Goal: Transaction & Acquisition: Purchase product/service

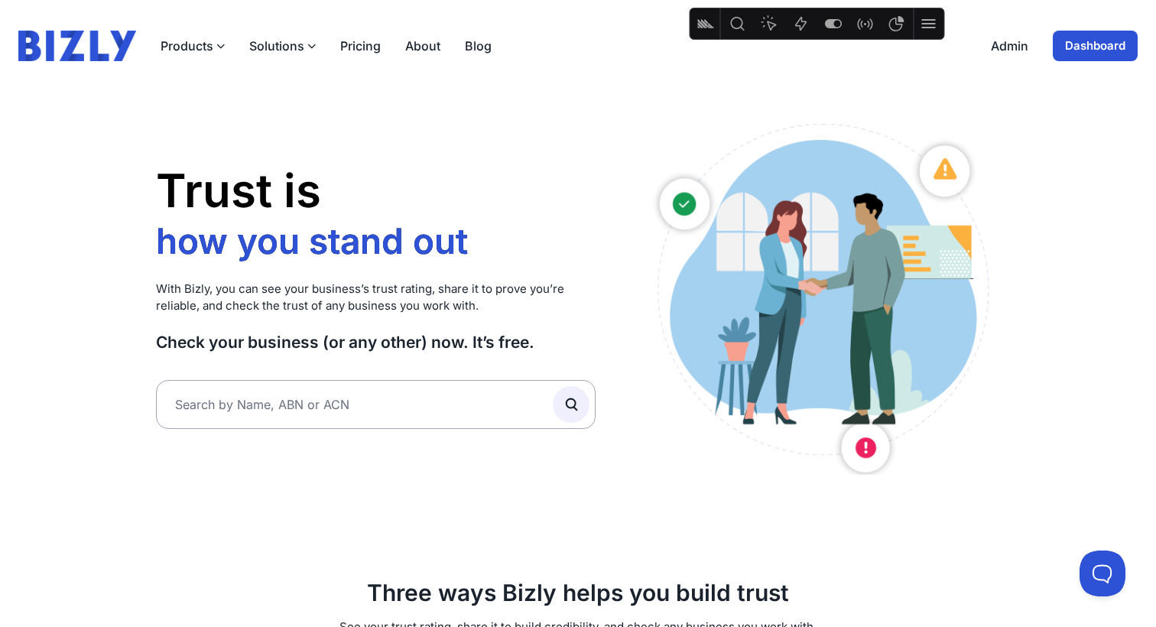
click at [279, 42] on button "Solutions" at bounding box center [282, 46] width 67 height 18
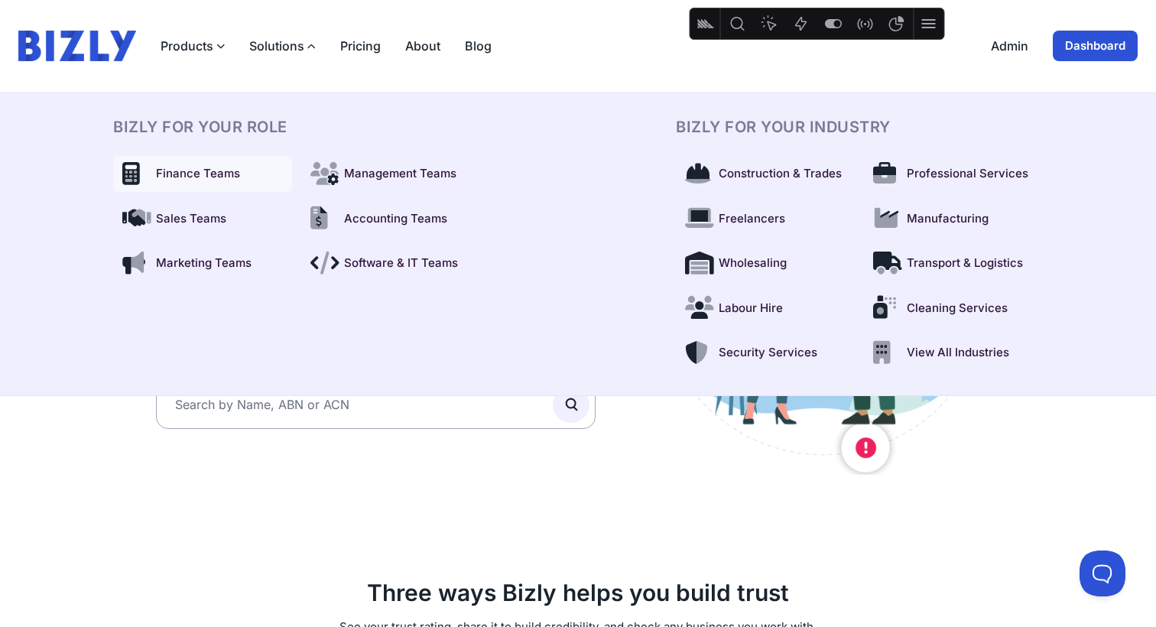
click at [210, 171] on span "Finance Teams" at bounding box center [198, 174] width 84 height 18
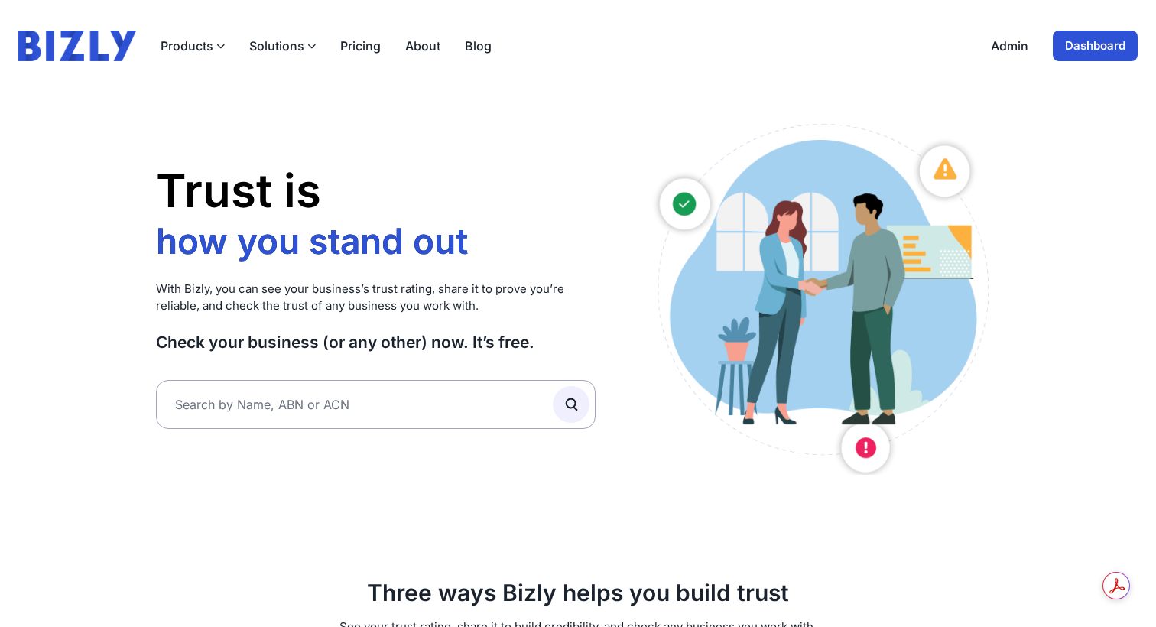
click at [264, 48] on button "Solutions" at bounding box center [282, 46] width 67 height 18
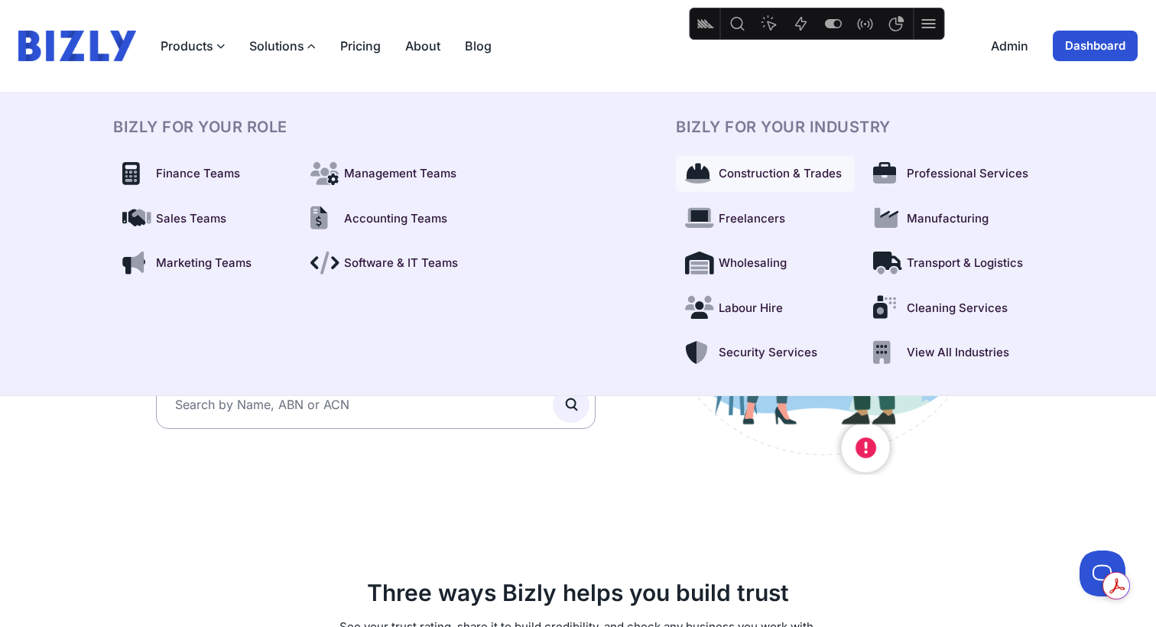
click at [720, 184] on link "Construction & Trades" at bounding box center [765, 174] width 179 height 36
click at [779, 216] on span "Freelancers" at bounding box center [752, 219] width 67 height 18
click at [977, 262] on span "Transport & Logistics" at bounding box center [965, 264] width 116 height 18
click at [930, 316] on span "Cleaning Services" at bounding box center [957, 309] width 101 height 18
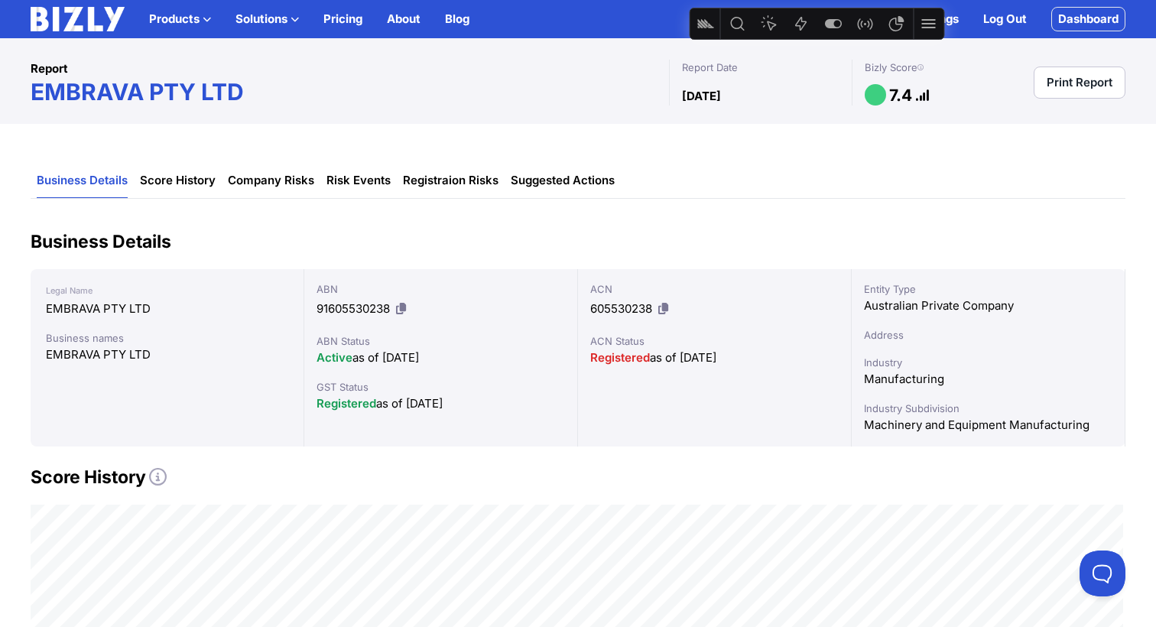
scroll to position [24, 0]
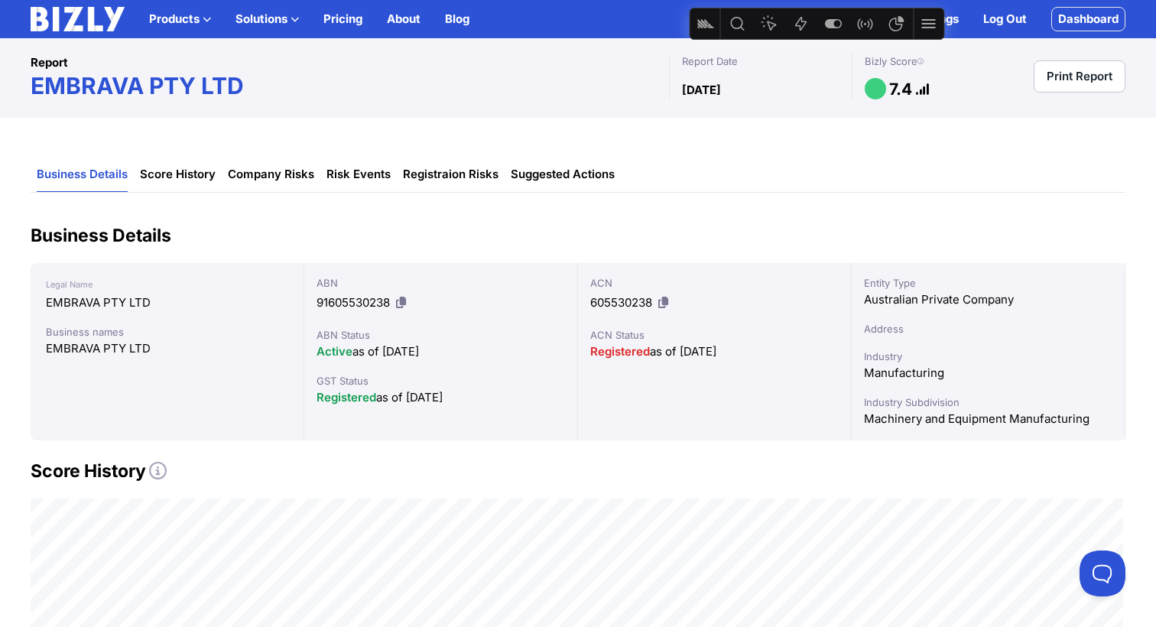
click at [275, 20] on button "Solutions" at bounding box center [267, 19] width 63 height 18
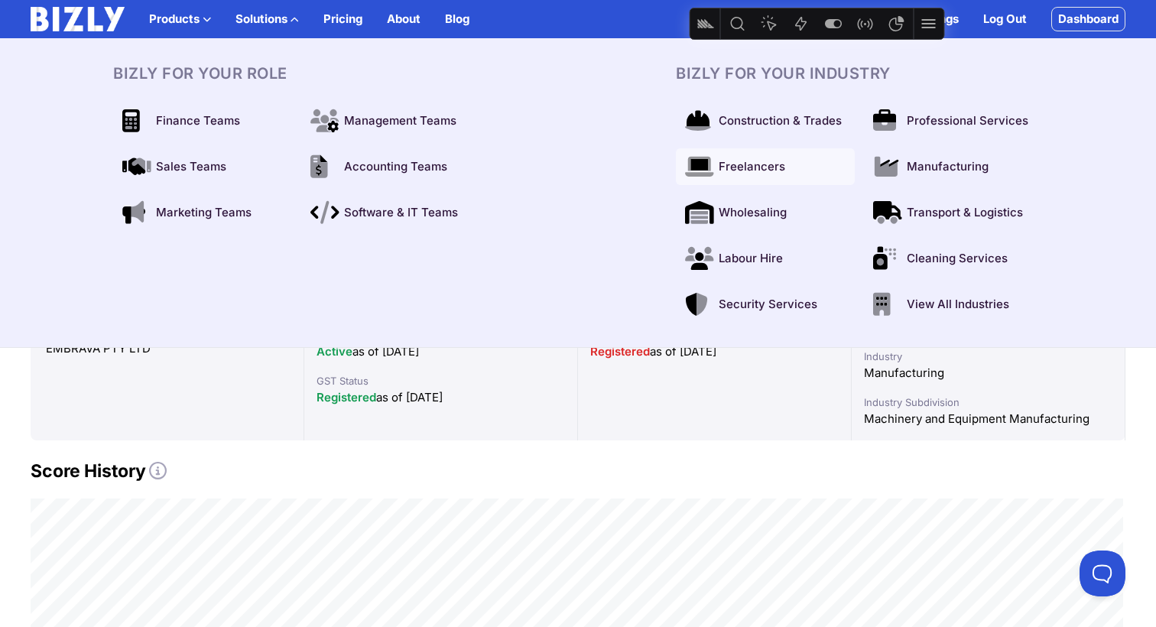
click at [736, 161] on span "Freelancers" at bounding box center [752, 167] width 67 height 18
click at [402, 175] on span "Accounting Teams" at bounding box center [395, 167] width 103 height 18
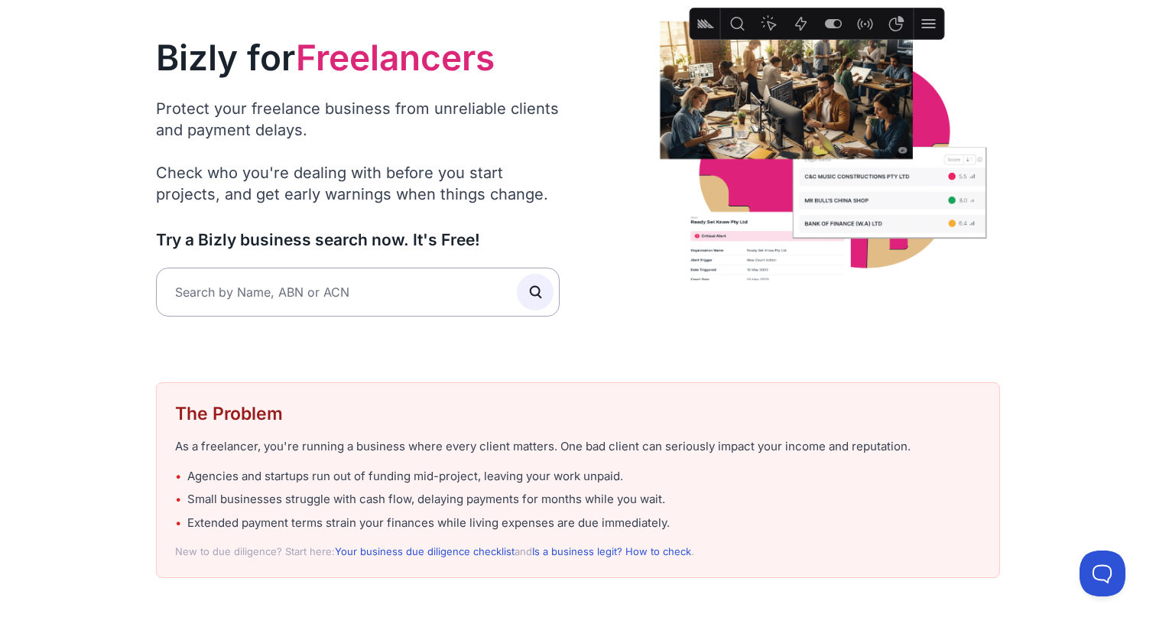
scroll to position [83, 0]
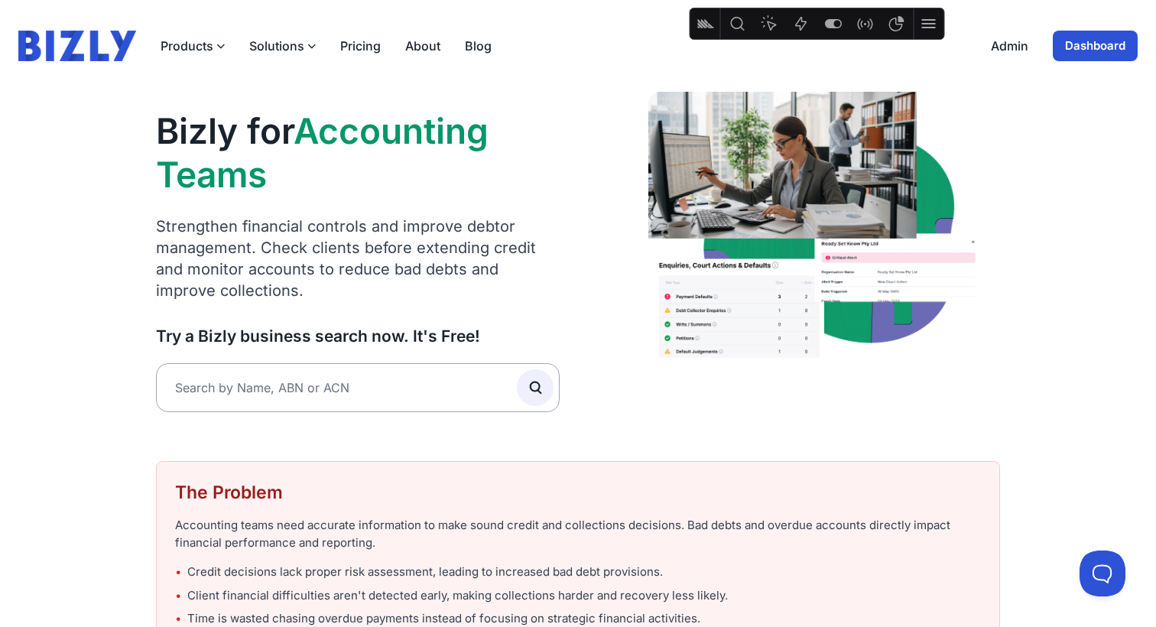
click at [1087, 41] on link "Dashboard" at bounding box center [1095, 46] width 85 height 31
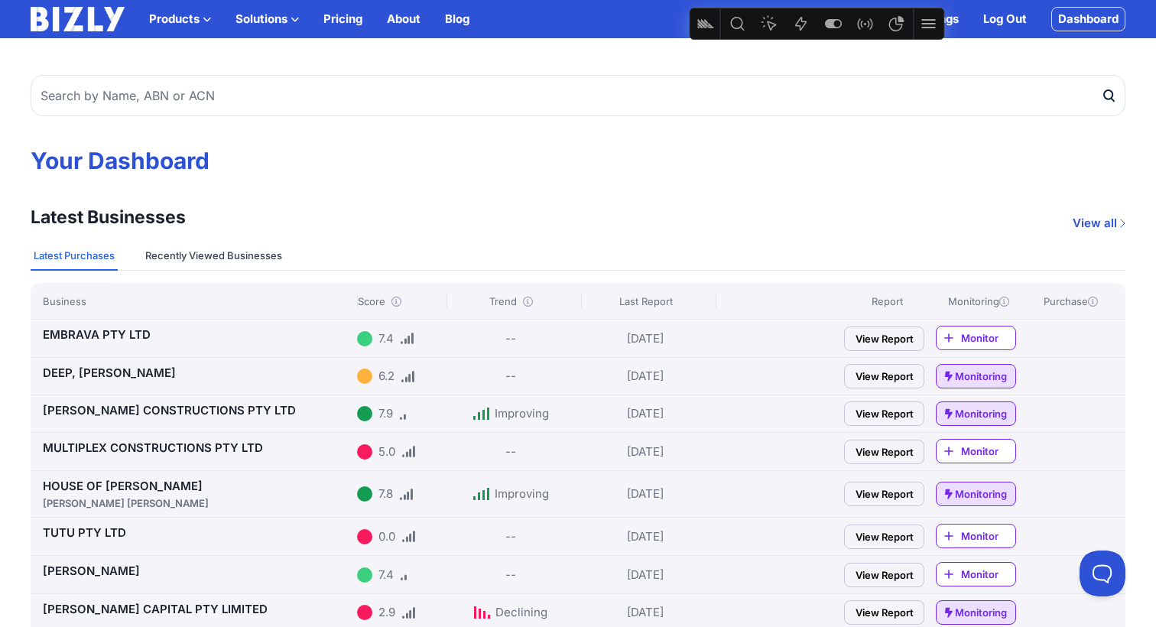
click at [225, 250] on button "Recently Viewed Businesses" at bounding box center [213, 256] width 143 height 29
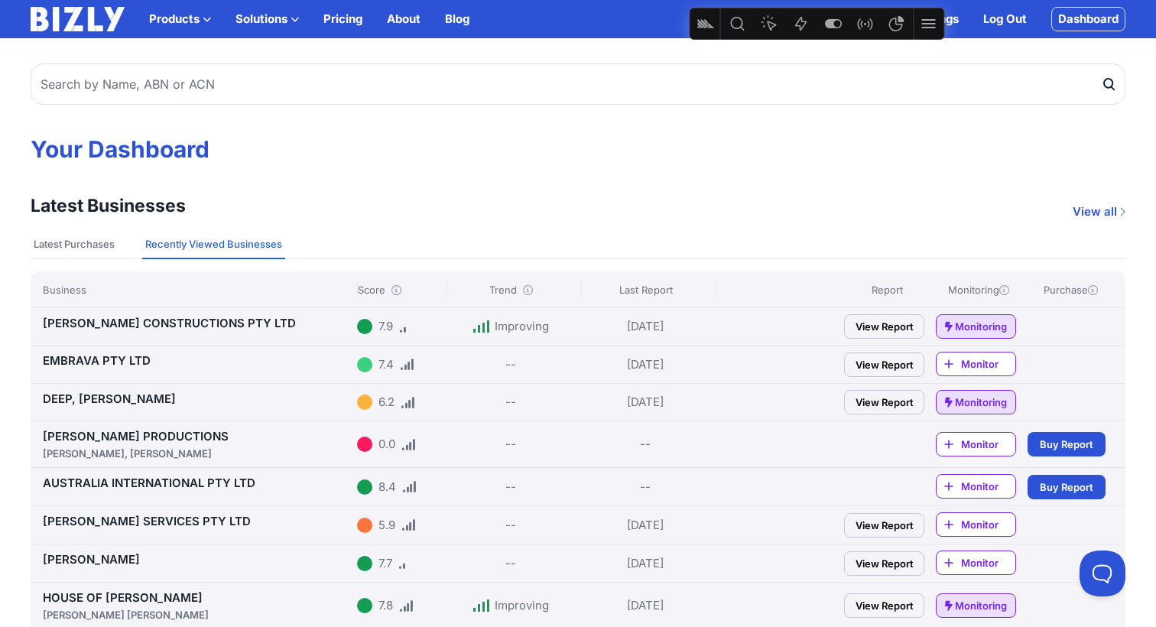
scroll to position [38, 0]
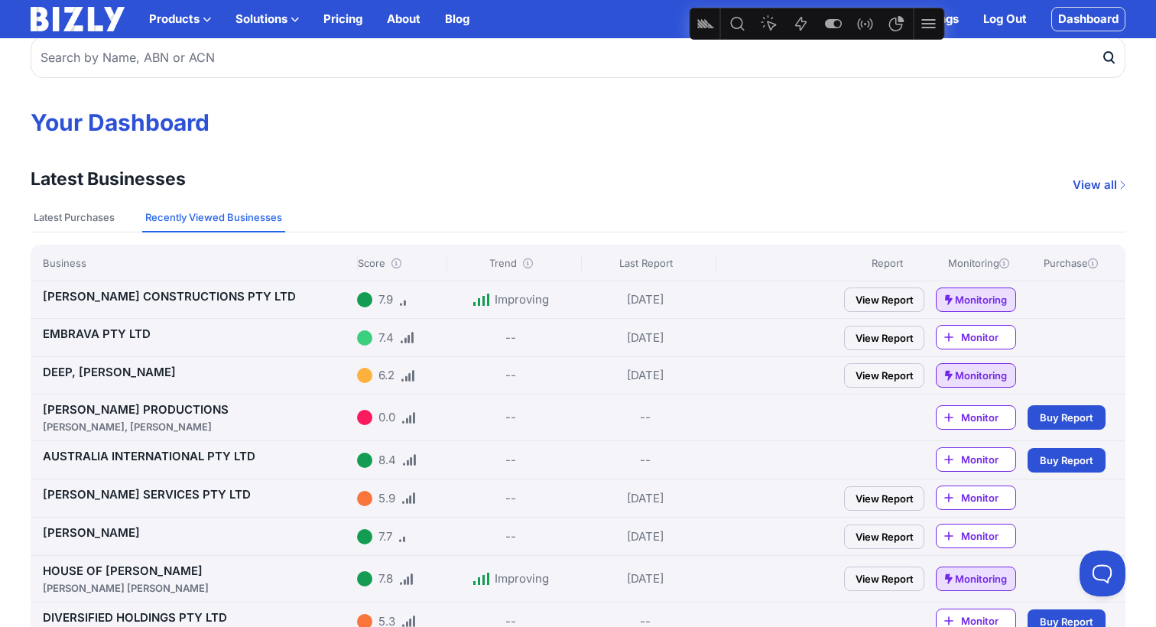
click at [1056, 459] on span "Buy Report" at bounding box center [1067, 460] width 54 height 15
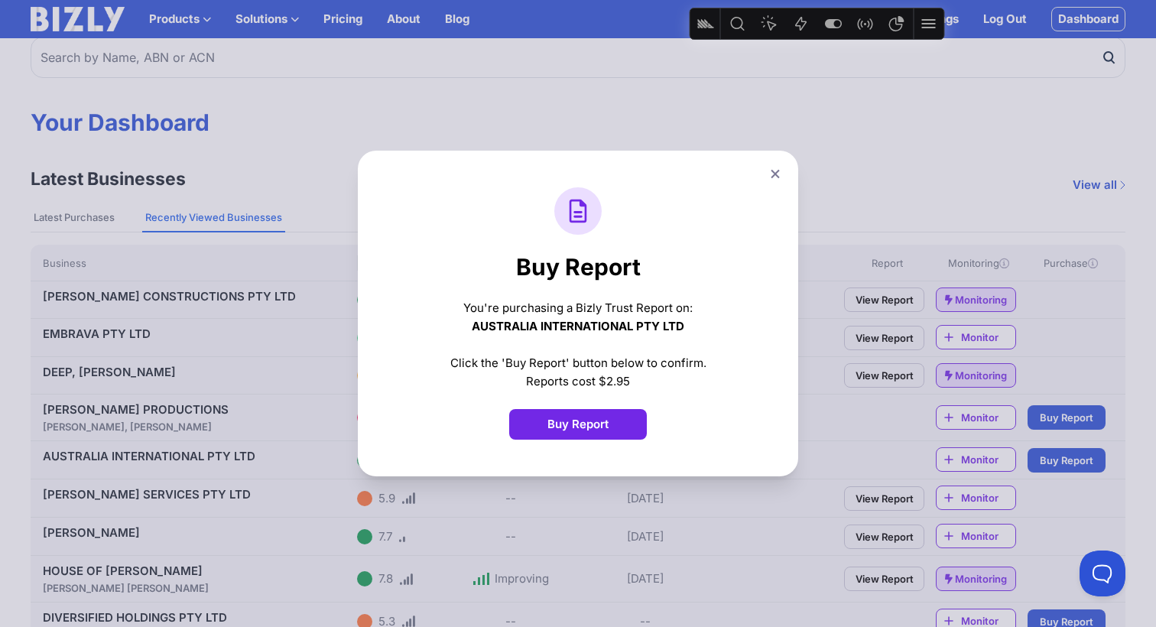
click at [587, 431] on button "Buy Report" at bounding box center [578, 424] width 138 height 31
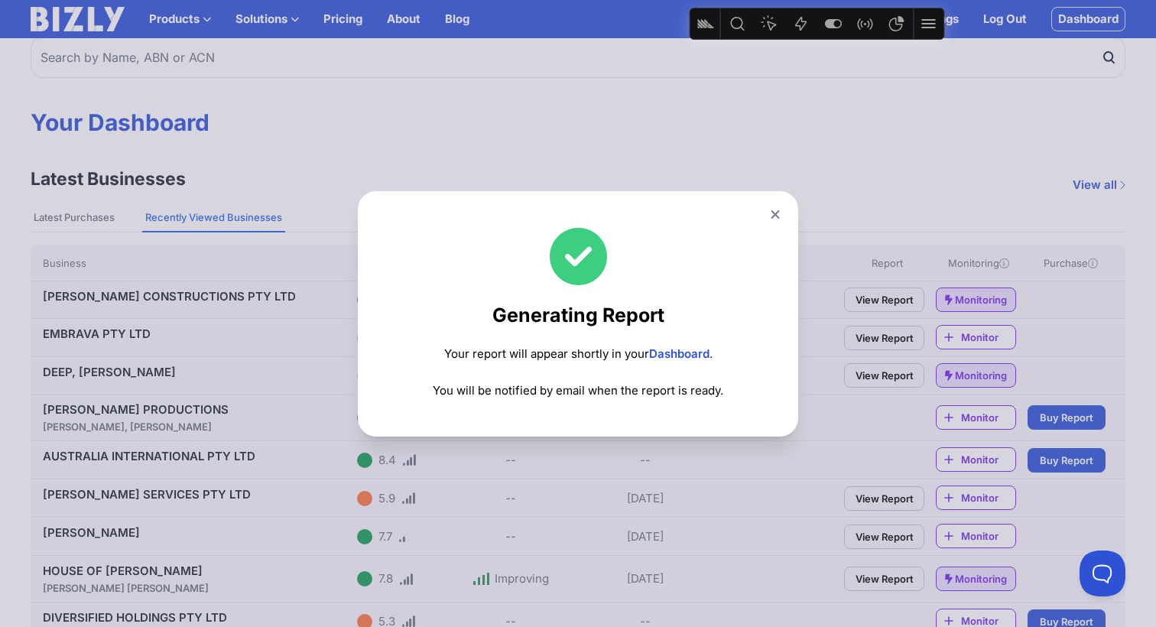
click at [665, 356] on link "Dashboard" at bounding box center [679, 353] width 60 height 15
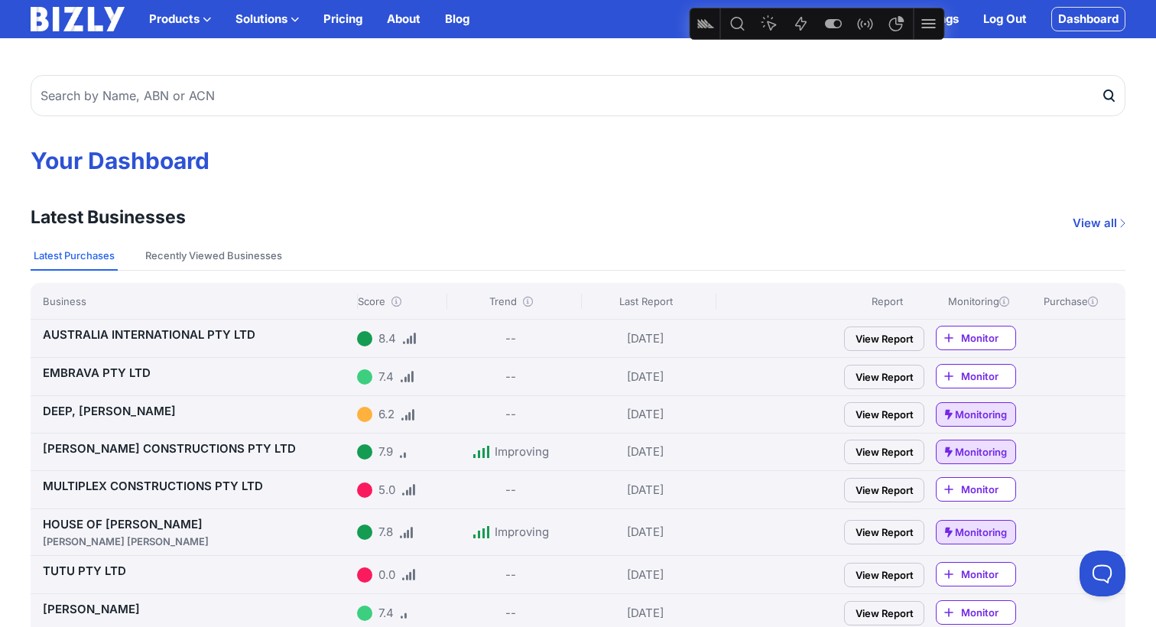
click at [886, 339] on link "View Report" at bounding box center [884, 339] width 80 height 24
click at [893, 338] on link "View Report" at bounding box center [884, 339] width 80 height 24
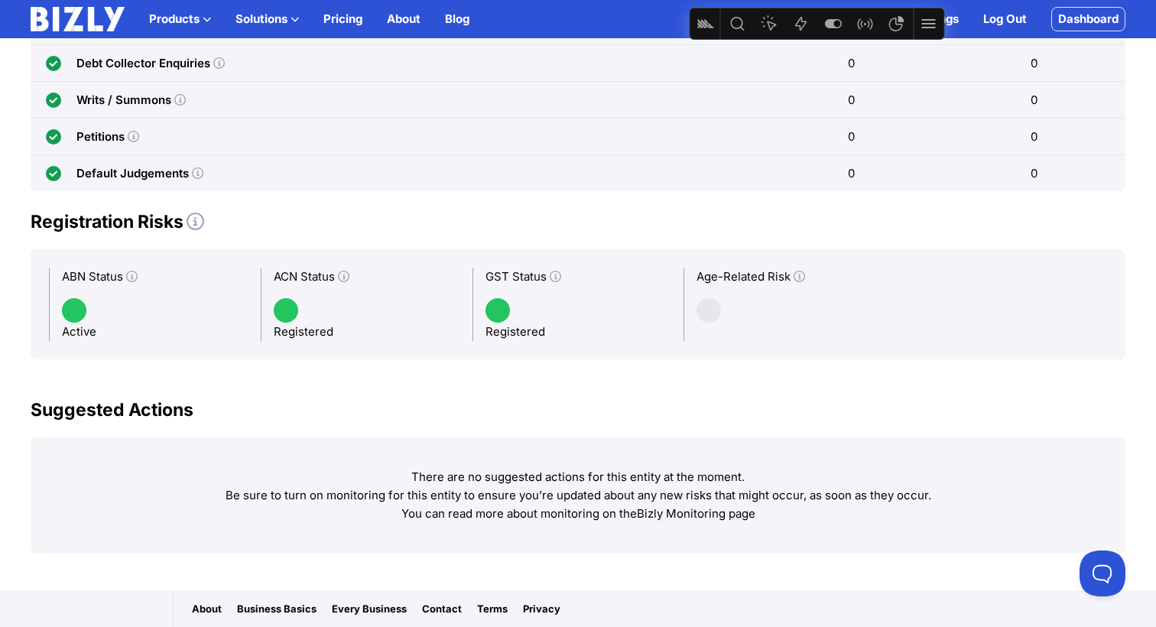
scroll to position [1232, 0]
